Goal: Check status: Check status

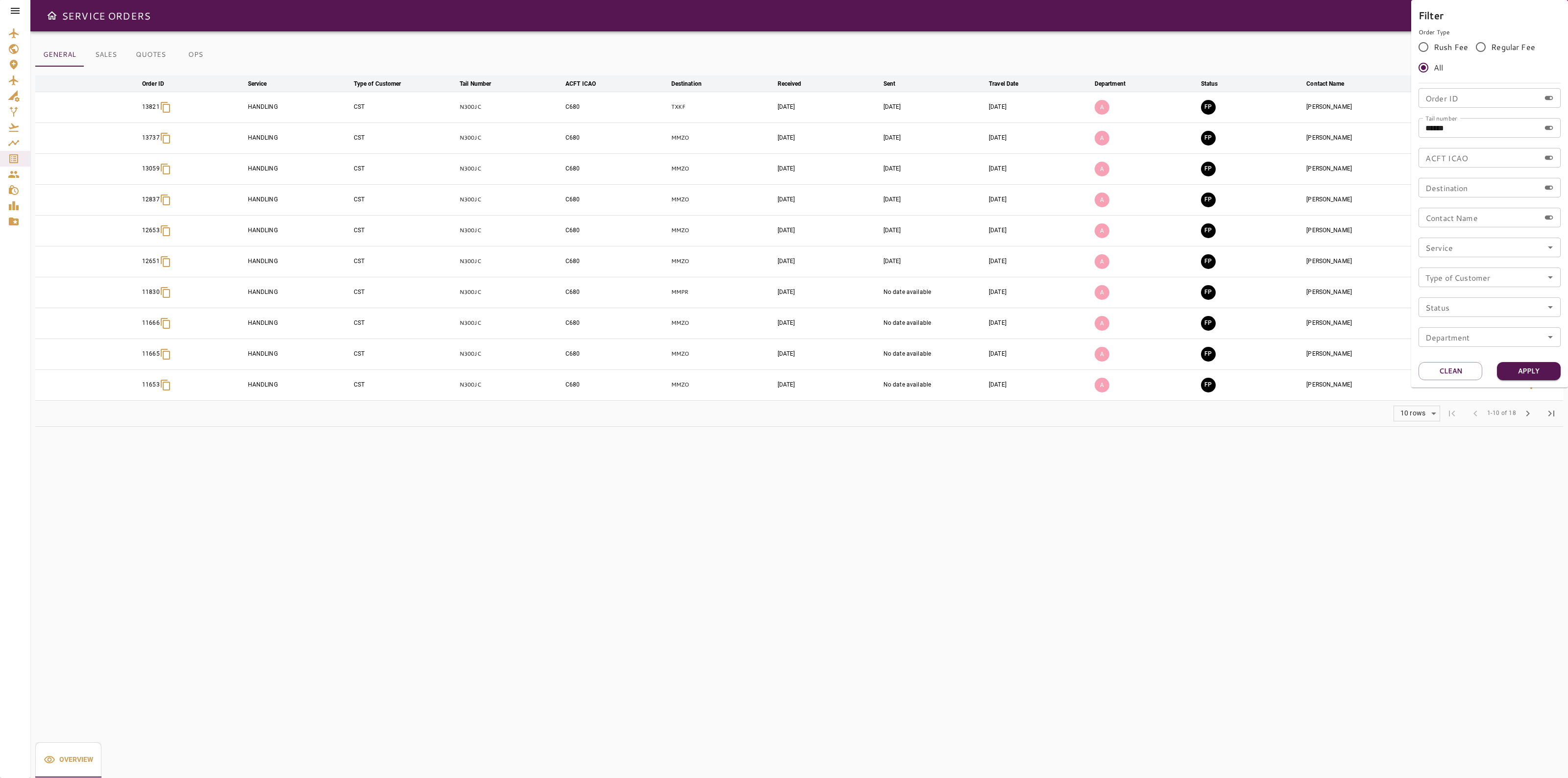
click at [12, 159] on div at bounding box center [784, 389] width 1568 height 778
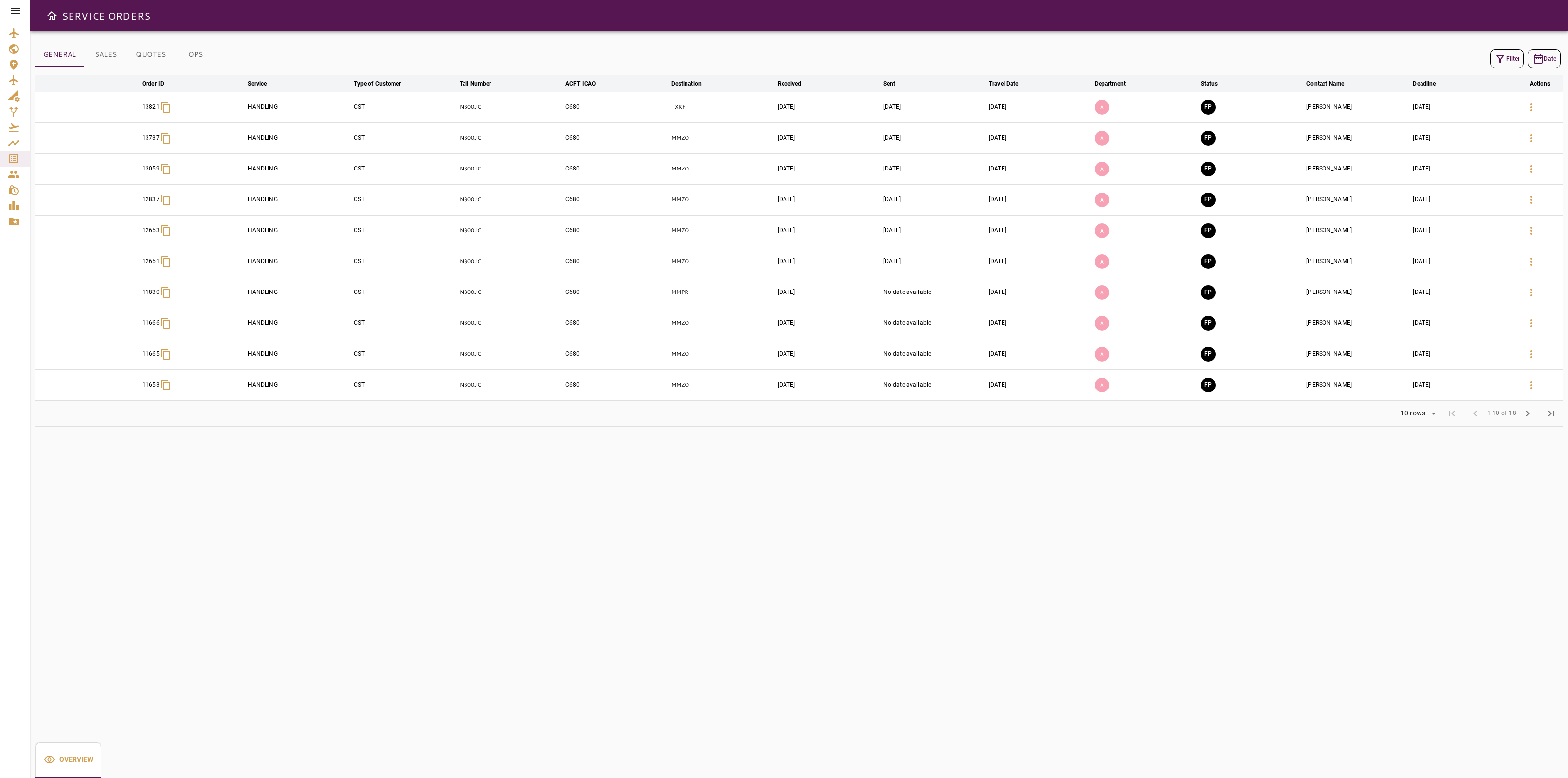
click at [1509, 70] on div "Filter Date" at bounding box center [799, 58] width 1527 height 24
click at [1500, 64] on button "Filter" at bounding box center [1506, 58] width 33 height 19
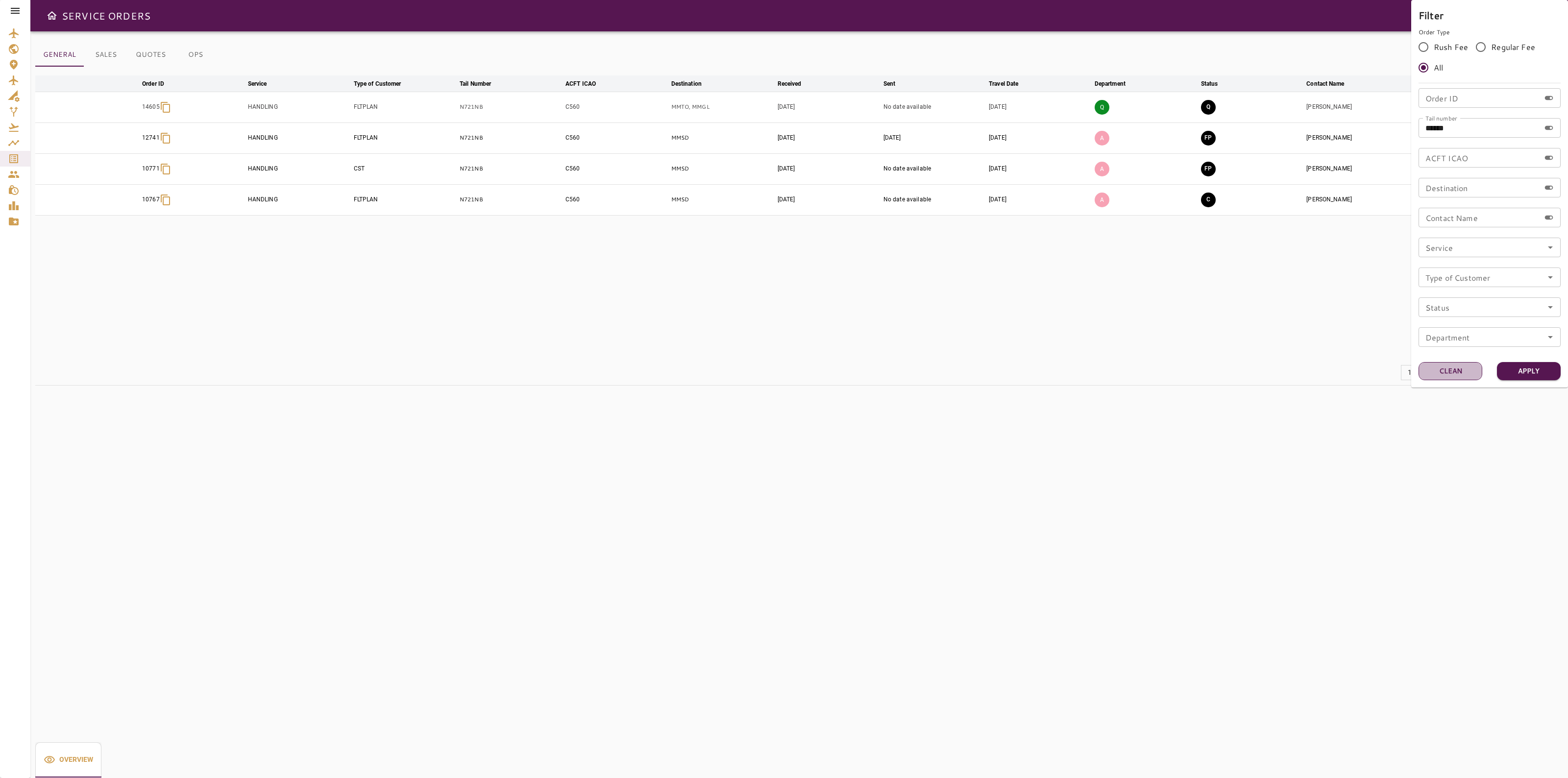
click at [1434, 370] on button "Clean" at bounding box center [1450, 371] width 63 height 19
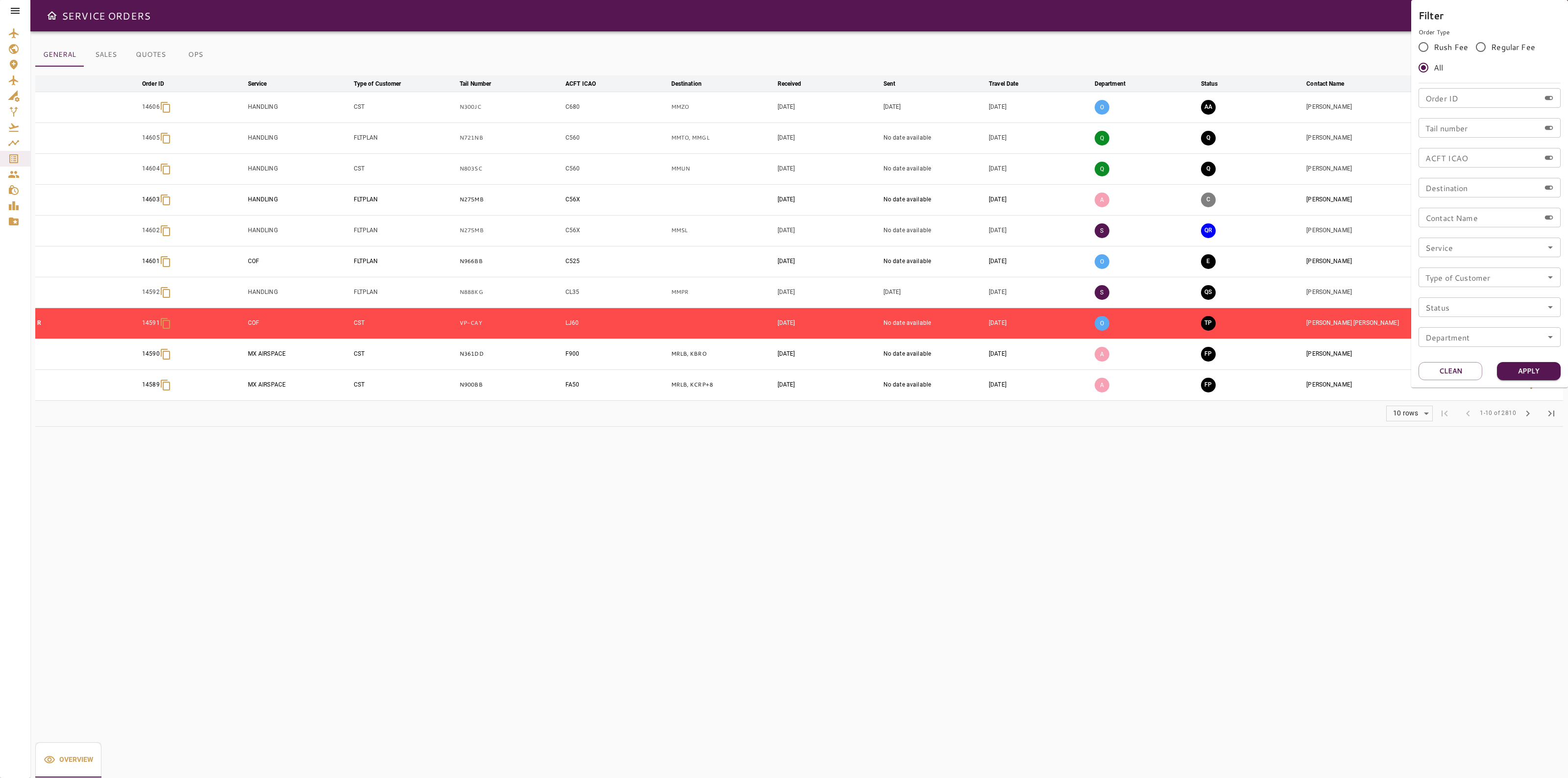
drag, startPoint x: 122, startPoint y: 104, endPoint x: 156, endPoint y: 108, distance: 34.2
click at [172, 107] on div at bounding box center [784, 389] width 1568 height 778
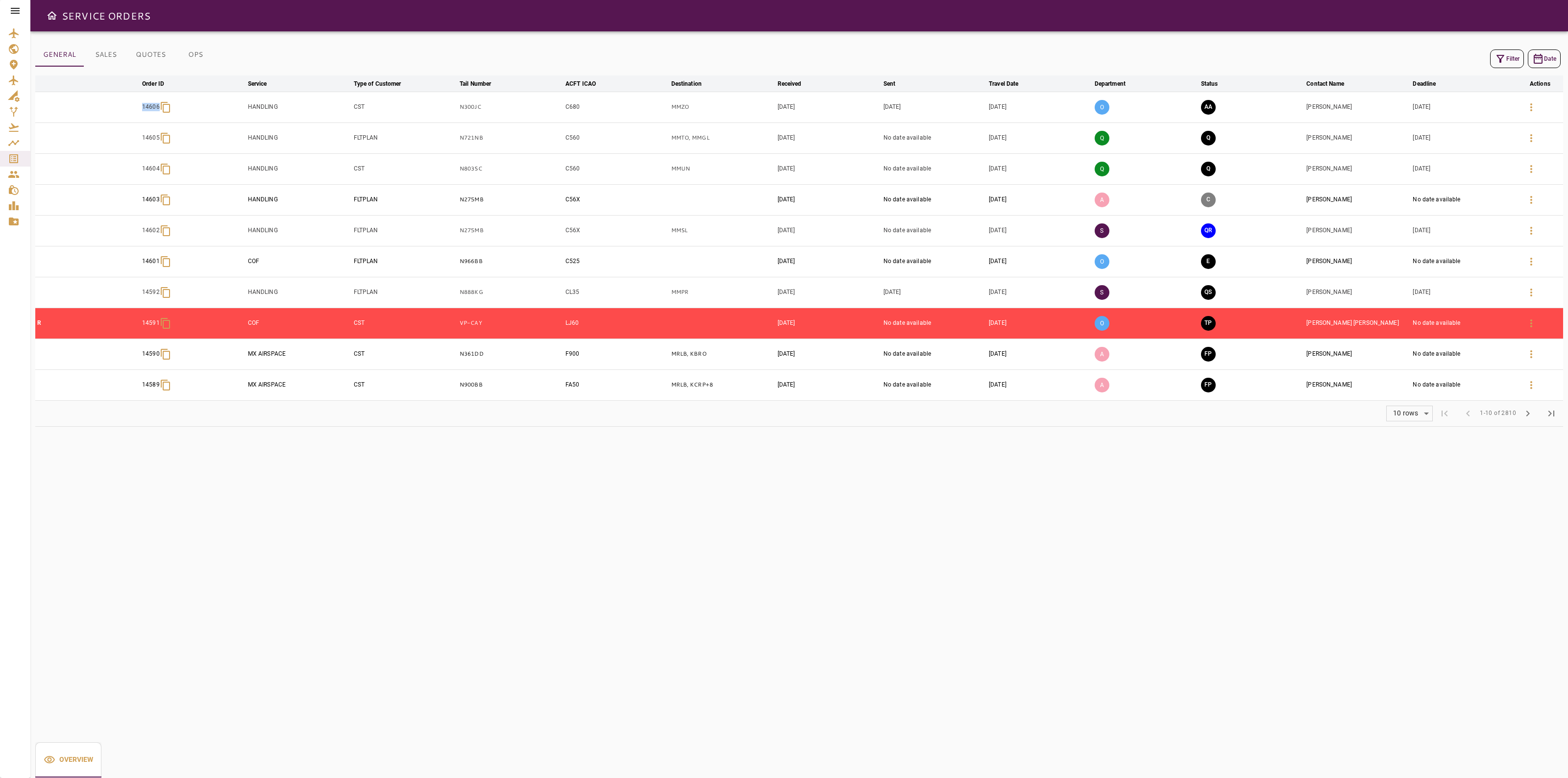
drag, startPoint x: 137, startPoint y: 115, endPoint x: 167, endPoint y: 102, distance: 32.7
click at [166, 113] on tr "14606 HANDLING CST N300JC C680 MMZO Sep 22, 2025 Sep 22, 2025 Oct 25, 2025 O AA…" at bounding box center [799, 107] width 1527 height 31
copy p "14606"
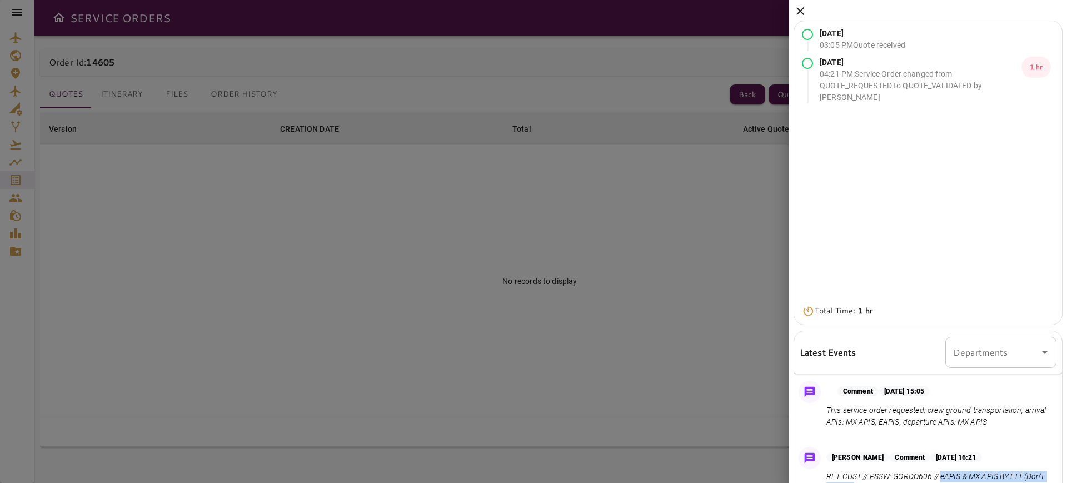
click at [803, 4] on icon at bounding box center [800, 10] width 13 height 13
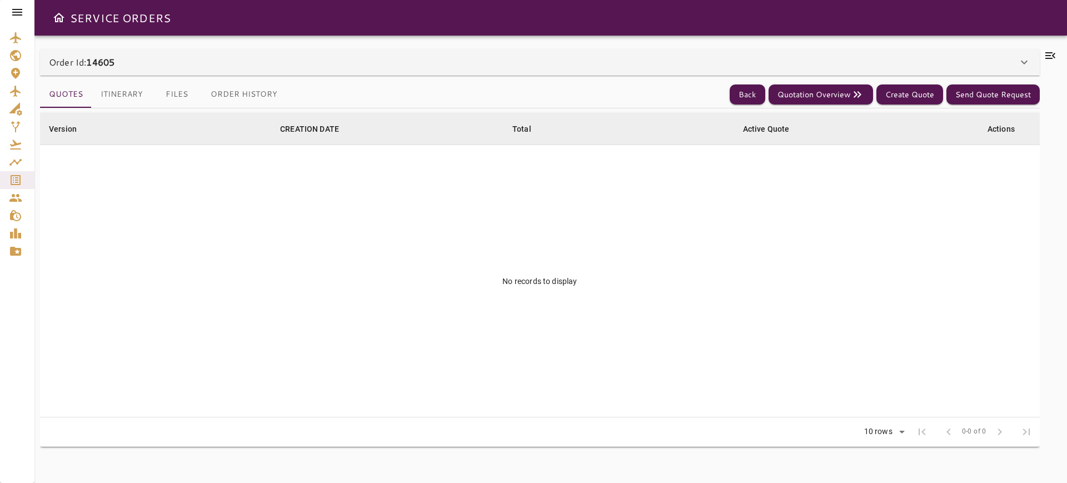
click at [974, 71] on div "Order Id: 14605" at bounding box center [540, 62] width 1000 height 27
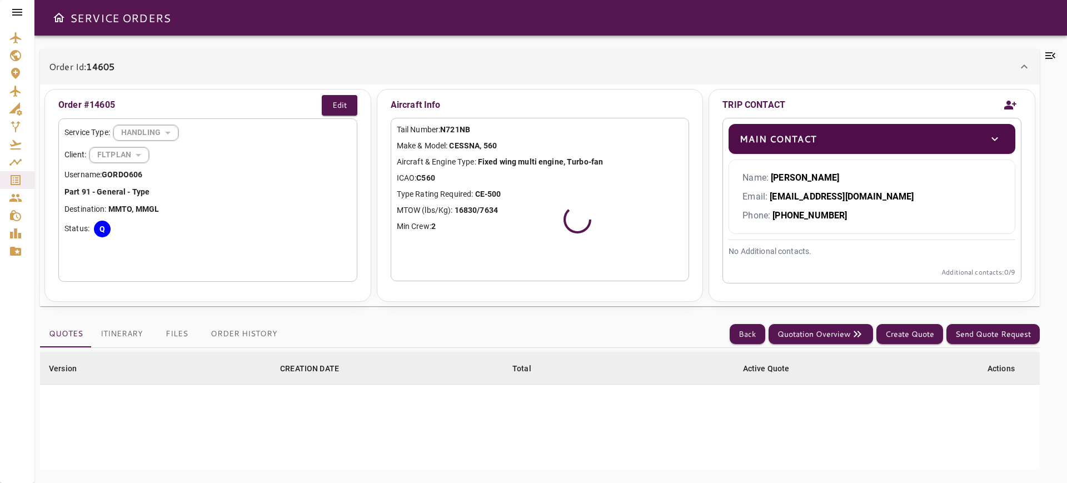
click at [1049, 52] on icon at bounding box center [1050, 55] width 13 height 13
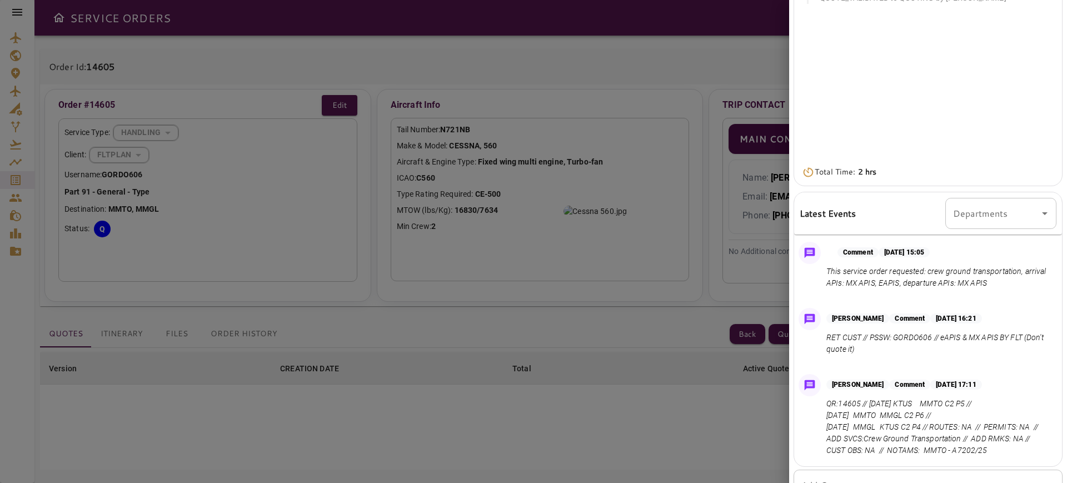
scroll to position [196, 0]
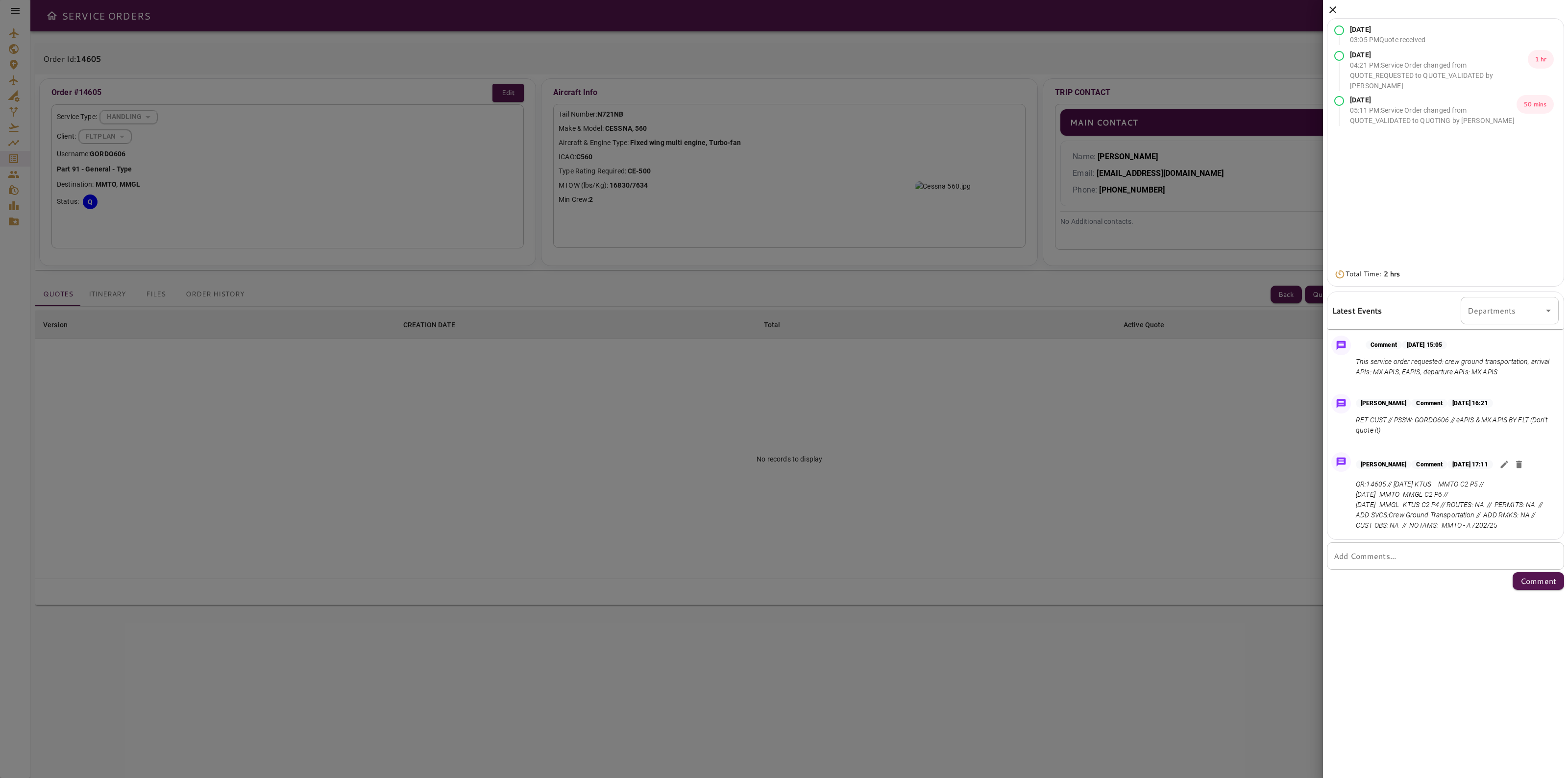
click at [1332, 13] on icon at bounding box center [1332, 9] width 11 height 11
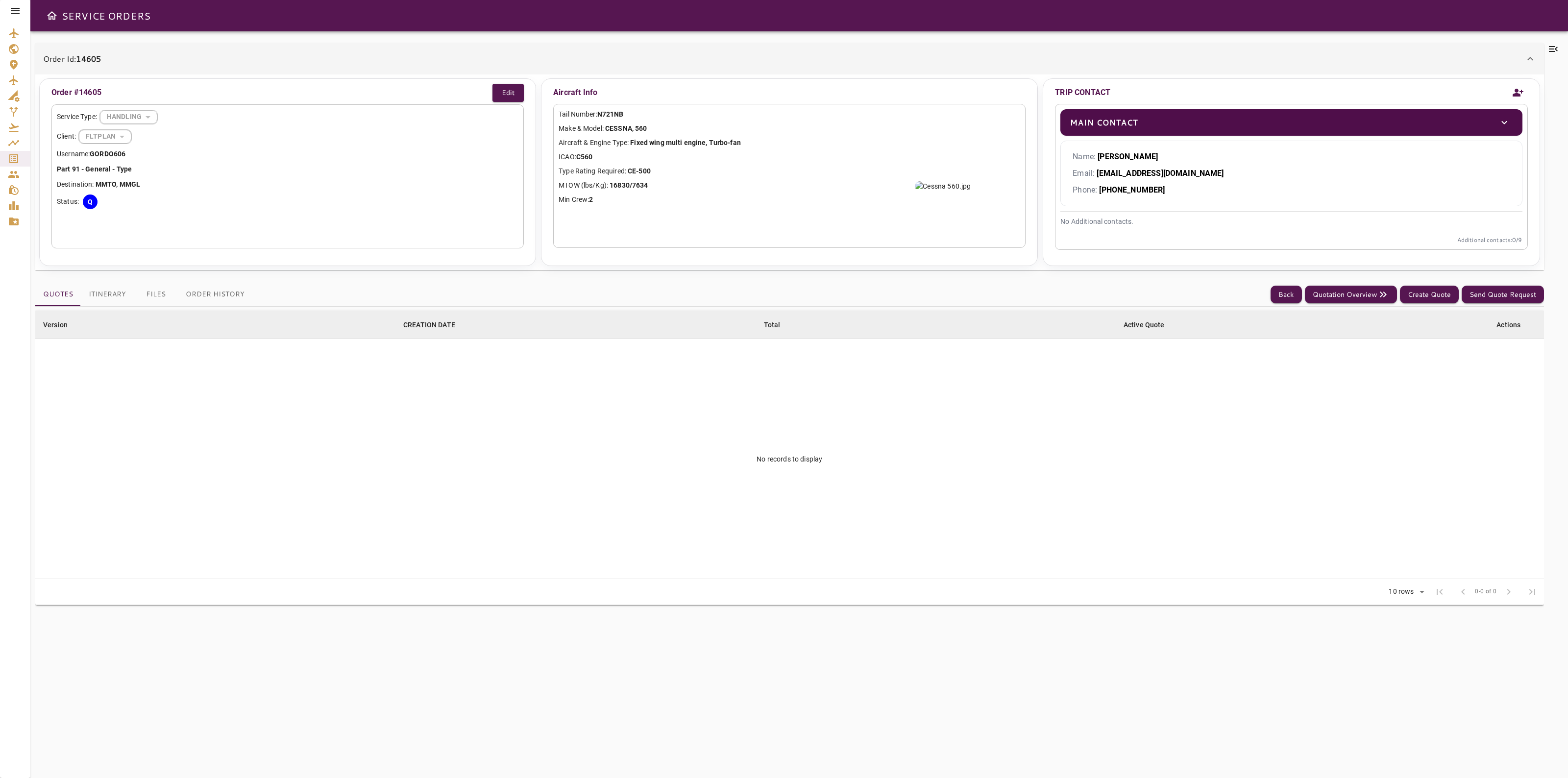
drag, startPoint x: 1203, startPoint y: 423, endPoint x: 1176, endPoint y: 507, distance: 88.2
click at [1203, 422] on td "No records to display" at bounding box center [789, 459] width 1508 height 240
